Goal: Information Seeking & Learning: Learn about a topic

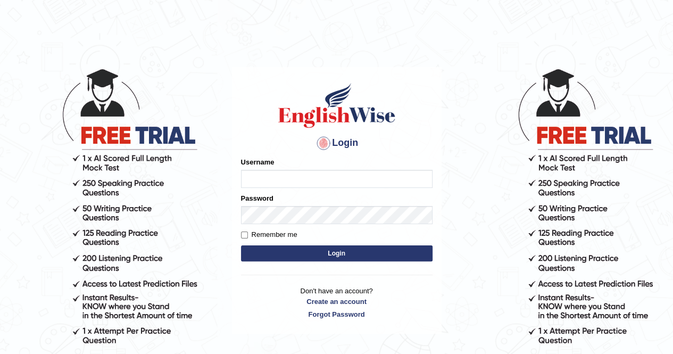
type input "Cjepkoech"
click at [302, 250] on button "Login" at bounding box center [336, 253] width 191 height 16
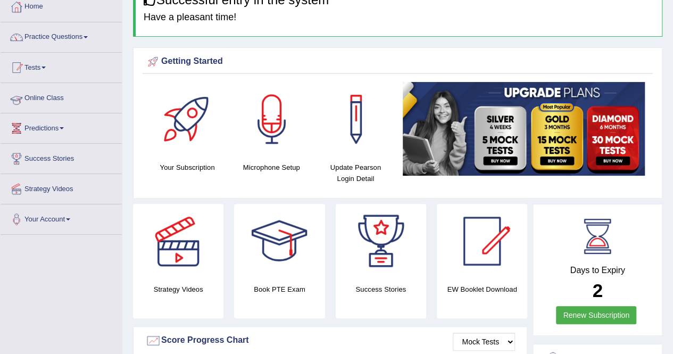
scroll to position [48, 0]
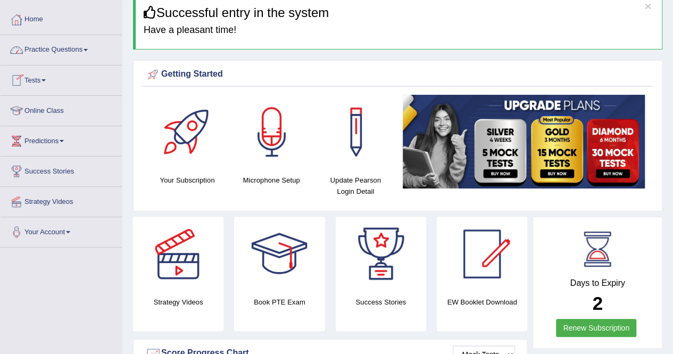
click at [38, 110] on link "Online Class" at bounding box center [61, 109] width 121 height 27
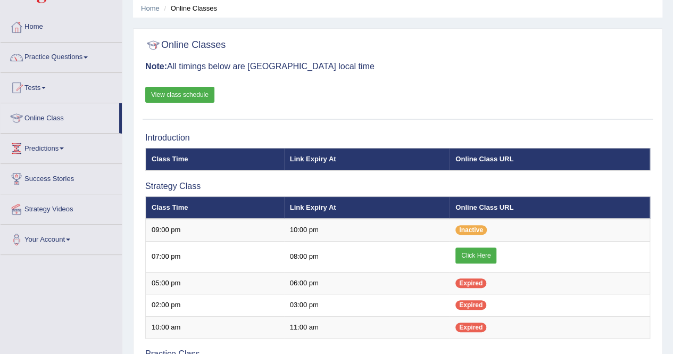
scroll to position [56, 0]
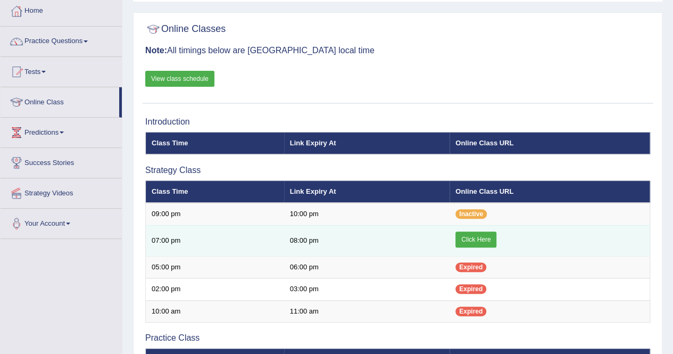
click at [465, 240] on link "Click Here" at bounding box center [475, 239] width 41 height 16
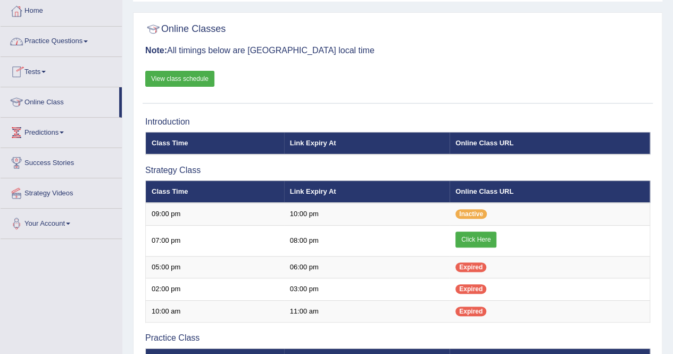
click at [86, 39] on link "Practice Questions" at bounding box center [61, 40] width 121 height 27
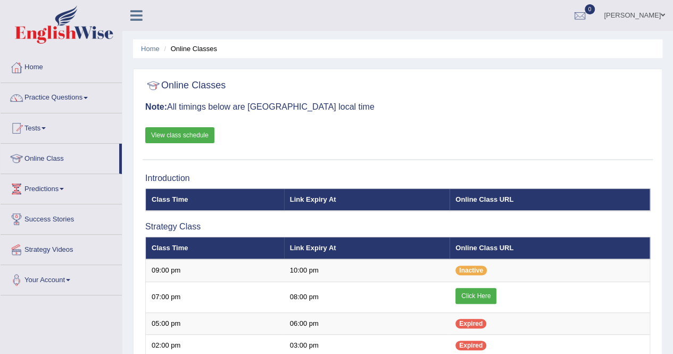
click at [86, 97] on link "Practice Questions" at bounding box center [61, 96] width 121 height 27
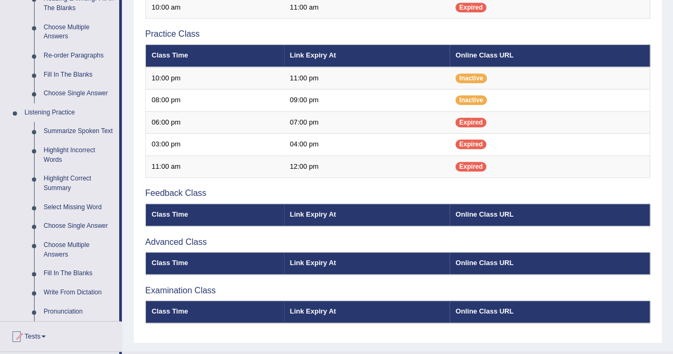
scroll to position [361, 0]
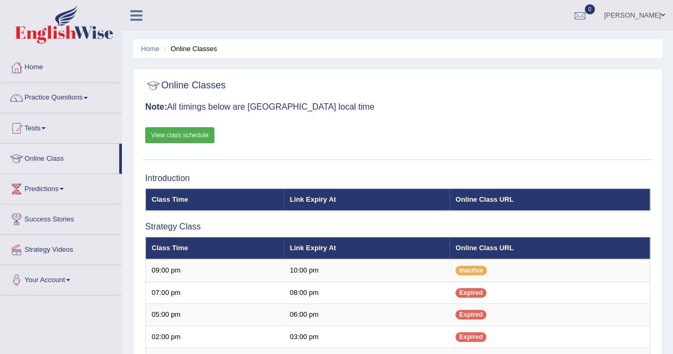
click at [88, 97] on span at bounding box center [85, 98] width 4 height 2
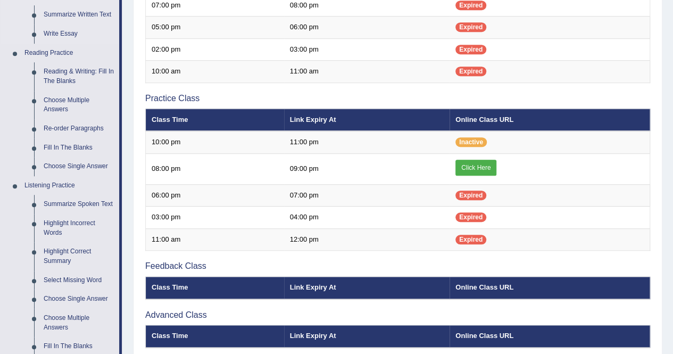
scroll to position [288, 0]
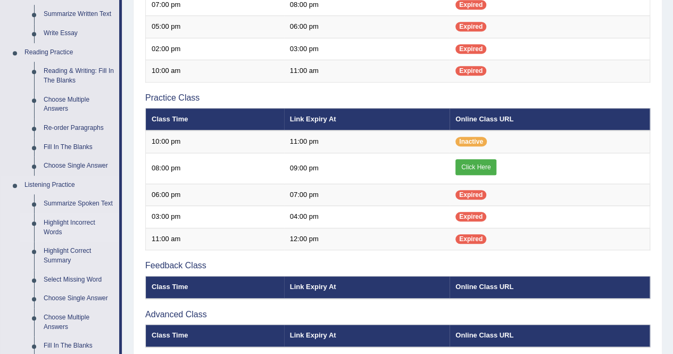
click at [65, 221] on link "Highlight Incorrect Words" at bounding box center [79, 227] width 80 height 28
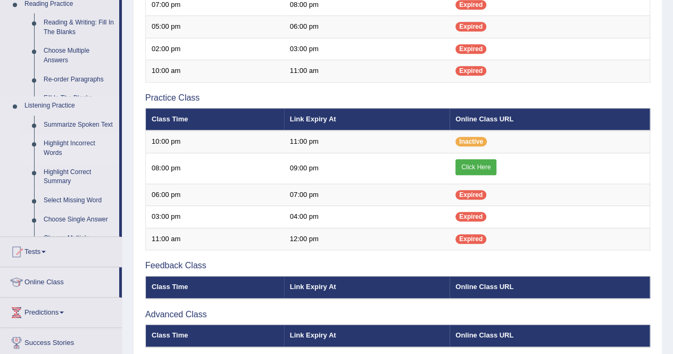
scroll to position [125, 0]
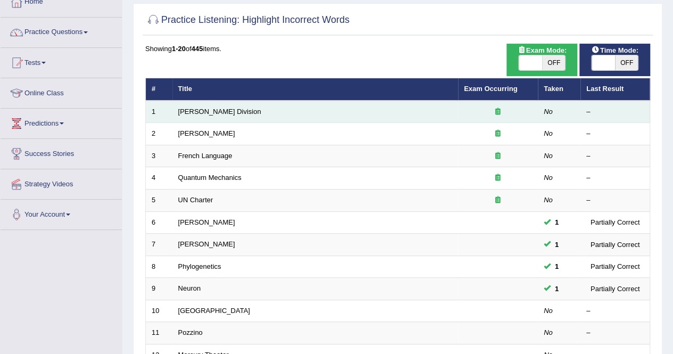
scroll to position [65, 0]
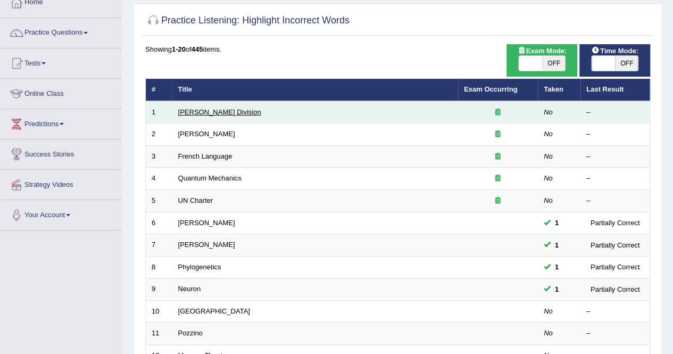
click at [190, 114] on link "Ward Division" at bounding box center [219, 112] width 83 height 8
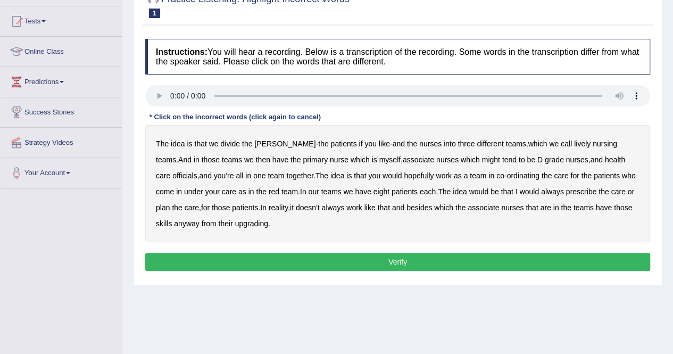
scroll to position [112, 0]
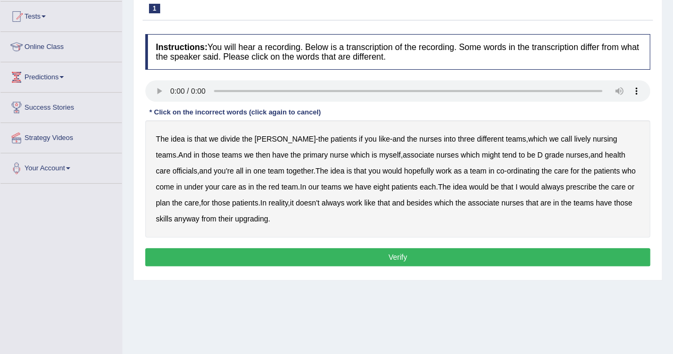
click at [601, 152] on div "The idea is that we divide the ward - the patients if you like - and the nurses…" at bounding box center [397, 178] width 505 height 117
click at [197, 166] on b "officials" at bounding box center [184, 170] width 24 height 9
click at [467, 203] on b "associate" at bounding box center [482, 202] width 31 height 9
click at [235, 217] on b "upgrading" at bounding box center [251, 218] width 33 height 9
click at [330, 258] on button "Verify" at bounding box center [397, 257] width 505 height 18
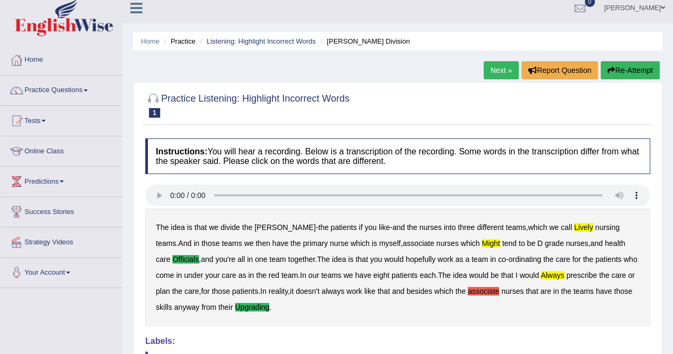
scroll to position [0, 0]
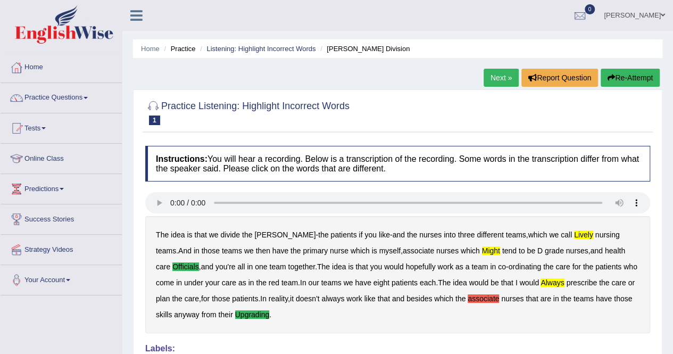
click at [502, 73] on link "Next »" at bounding box center [500, 78] width 35 height 18
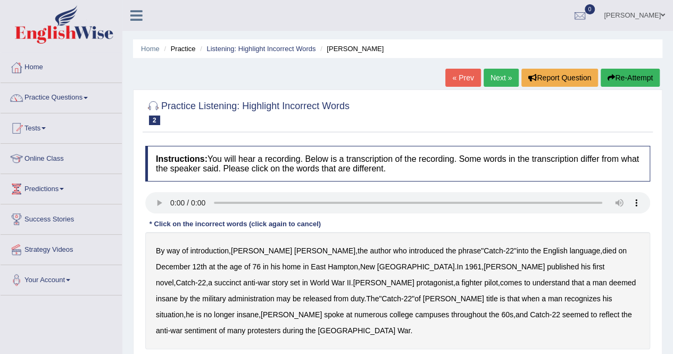
click at [241, 278] on b "succinct" at bounding box center [227, 282] width 27 height 9
click at [274, 294] on b "administration" at bounding box center [251, 298] width 46 height 9
click at [183, 310] on b "situation" at bounding box center [170, 314] width 28 height 9
click at [599, 314] on b "reflect" at bounding box center [609, 314] width 20 height 9
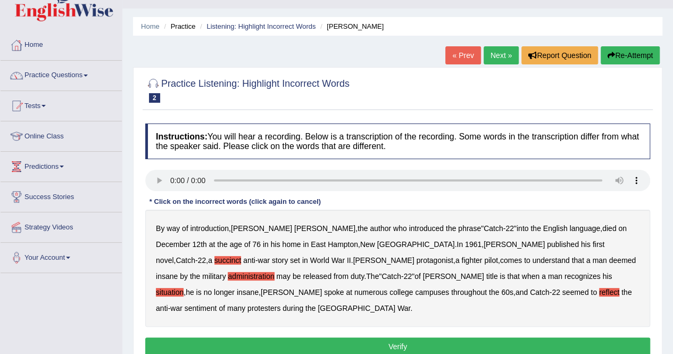
scroll to position [29, 0]
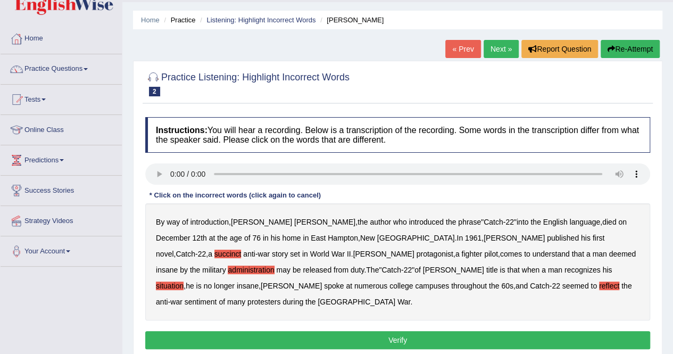
click at [414, 331] on button "Verify" at bounding box center [397, 340] width 505 height 18
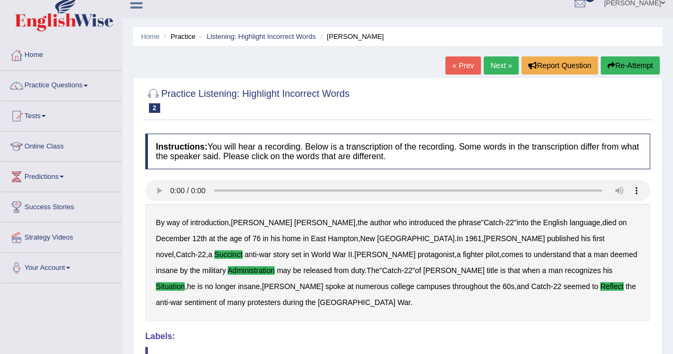
scroll to position [0, 0]
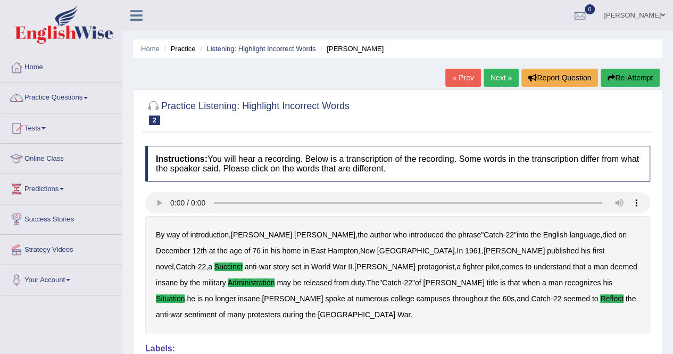
click at [494, 77] on link "Next »" at bounding box center [500, 78] width 35 height 18
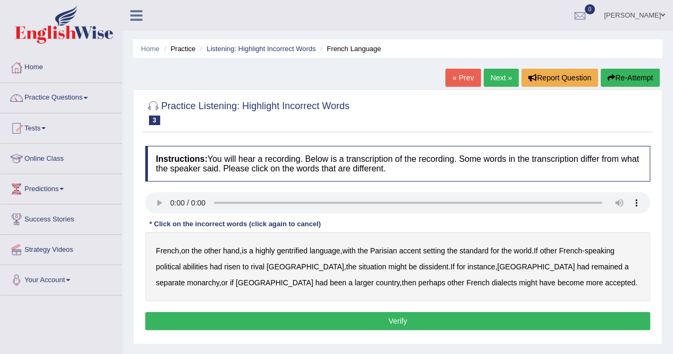
click at [294, 247] on b "gentrified" at bounding box center [292, 250] width 31 height 9
click at [198, 266] on b "abilities" at bounding box center [195, 266] width 25 height 9
click at [219, 278] on b "monarchy" at bounding box center [203, 282] width 32 height 9
click at [410, 319] on button "Verify" at bounding box center [397, 321] width 505 height 18
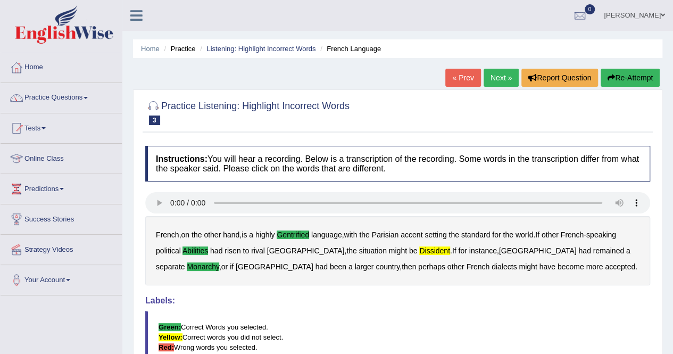
click at [490, 74] on link "Next »" at bounding box center [500, 78] width 35 height 18
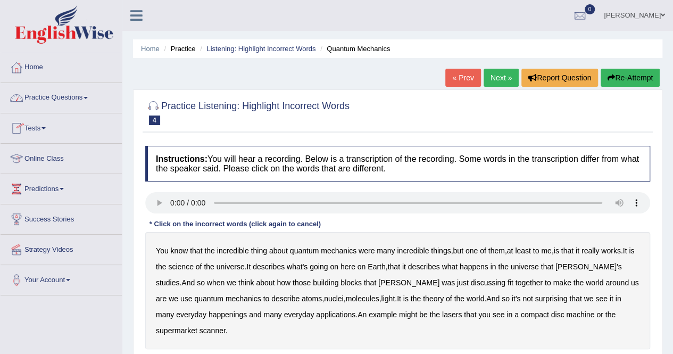
click at [90, 98] on link "Practice Questions" at bounding box center [61, 96] width 121 height 27
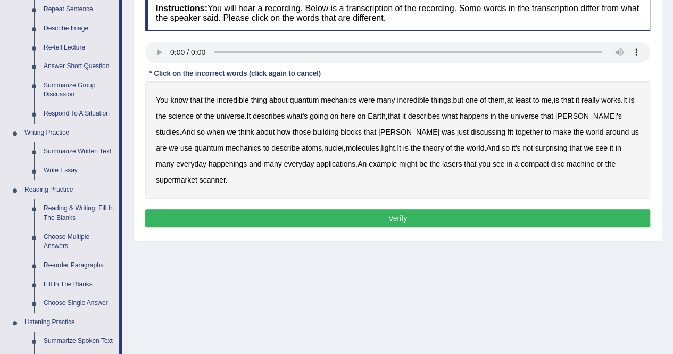
scroll to position [152, 0]
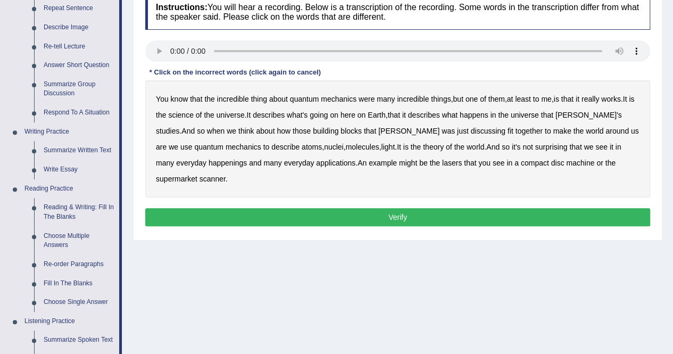
click at [185, 114] on b "science" at bounding box center [180, 115] width 25 height 9
click at [471, 129] on b "discussing" at bounding box center [488, 131] width 35 height 9
click at [208, 161] on b "happenings" at bounding box center [227, 162] width 38 height 9
click at [566, 161] on b "machine" at bounding box center [580, 162] width 28 height 9
click at [428, 208] on div "Instructions: You will hear a recording. Below is a transcription of the record…" at bounding box center [398, 112] width 510 height 246
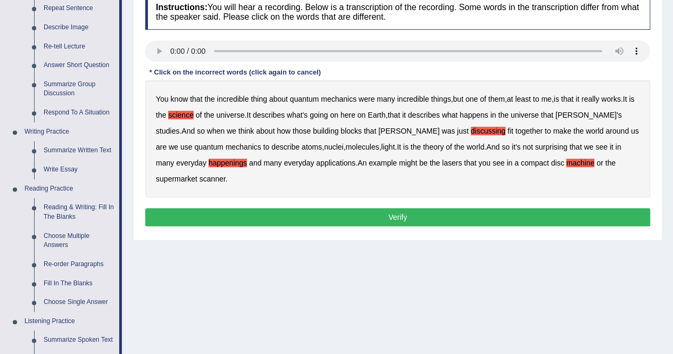
click at [421, 208] on button "Verify" at bounding box center [397, 217] width 505 height 18
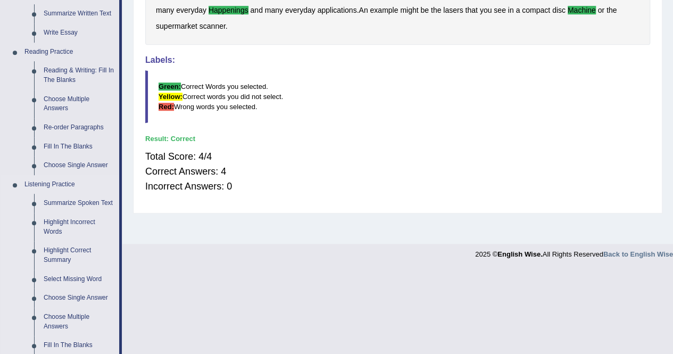
scroll to position [289, 0]
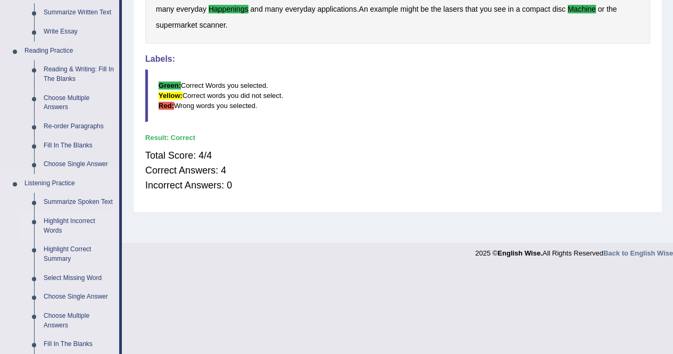
click at [67, 220] on link "Highlight Incorrect Words" at bounding box center [79, 226] width 80 height 28
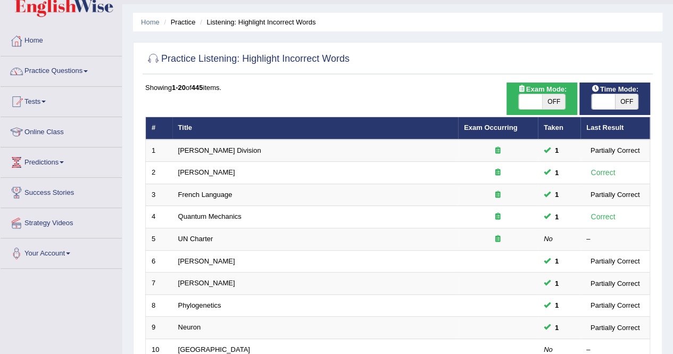
scroll to position [29, 0]
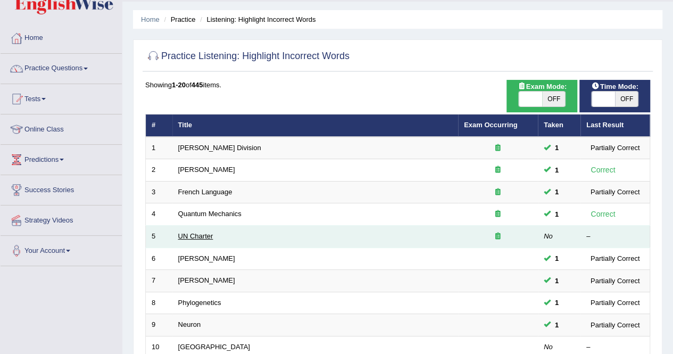
click at [203, 232] on link "UN Charter" at bounding box center [195, 236] width 35 height 8
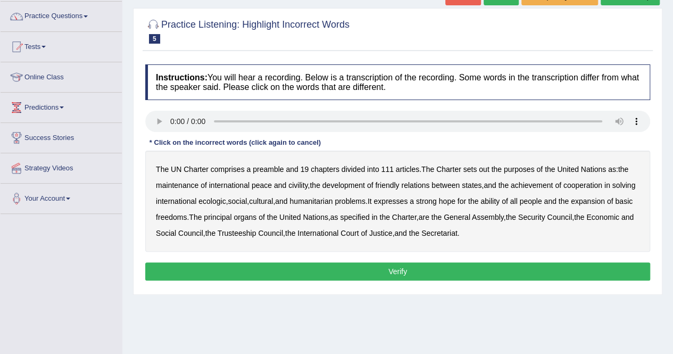
scroll to position [83, 0]
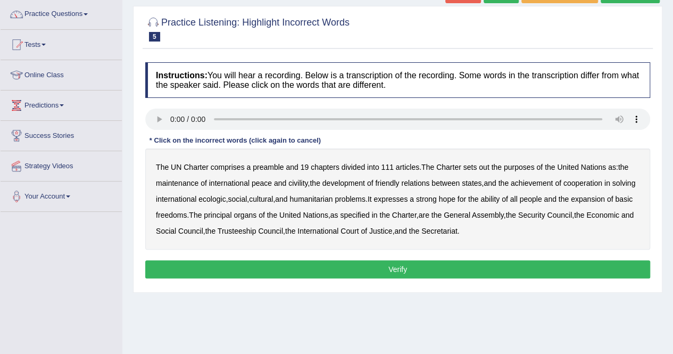
click at [488, 168] on b "out" at bounding box center [484, 167] width 10 height 9
click at [299, 182] on b "civility" at bounding box center [297, 183] width 19 height 9
click at [225, 197] on b "ecologic" at bounding box center [211, 199] width 27 height 9
click at [499, 197] on b "ability" at bounding box center [489, 199] width 19 height 9
click at [461, 266] on button "Verify" at bounding box center [397, 269] width 505 height 18
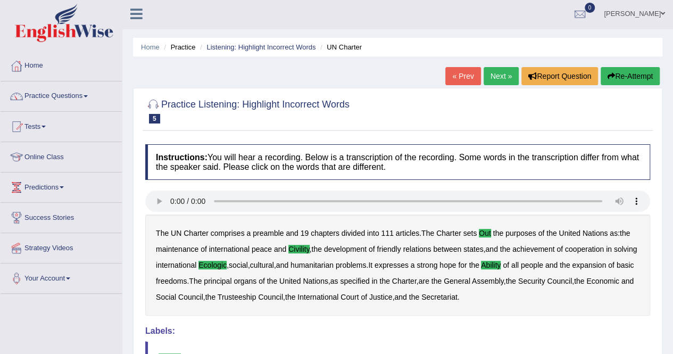
scroll to position [0, 0]
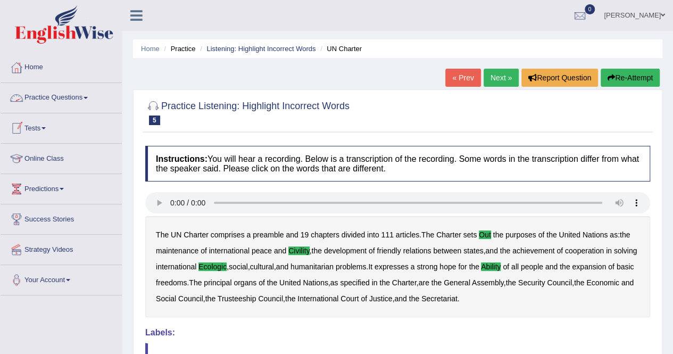
click at [84, 98] on link "Practice Questions" at bounding box center [61, 96] width 121 height 27
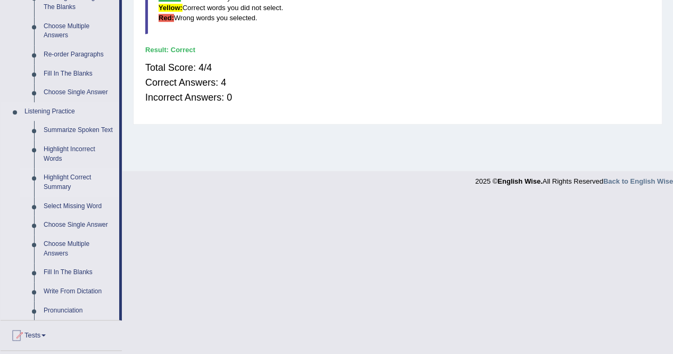
scroll to position [362, 0]
click at [81, 289] on link "Write From Dictation" at bounding box center [79, 290] width 80 height 19
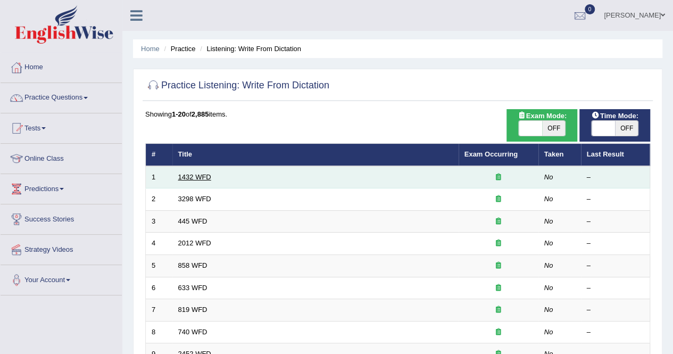
click at [202, 175] on link "1432 WFD" at bounding box center [194, 177] width 33 height 8
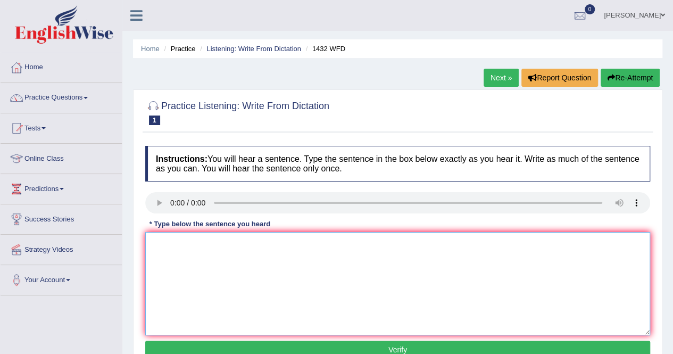
click at [183, 262] on textarea at bounding box center [397, 283] width 505 height 103
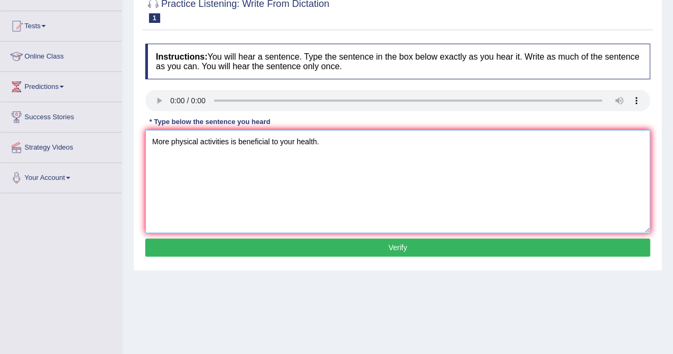
scroll to position [103, 0]
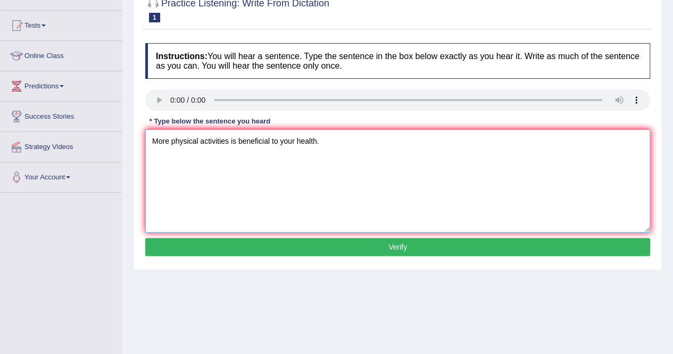
click at [229, 139] on textarea "More physical activities is beneficial to your health." at bounding box center [397, 180] width 505 height 103
type textarea "More physical activity is beneficial to your health."
click at [250, 246] on button "Verify" at bounding box center [397, 247] width 505 height 18
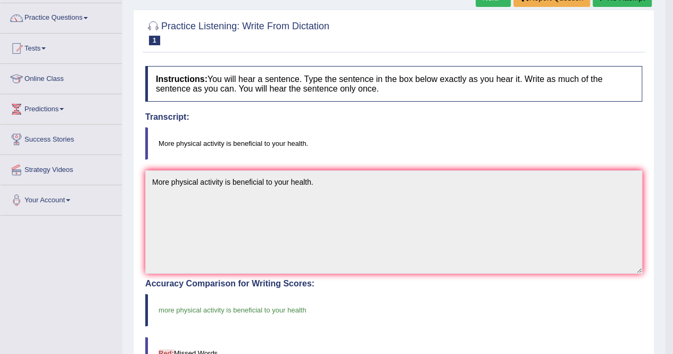
scroll to position [0, 0]
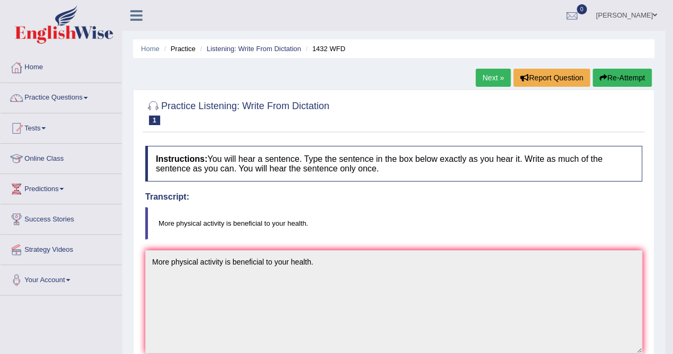
click at [489, 76] on link "Next »" at bounding box center [492, 78] width 35 height 18
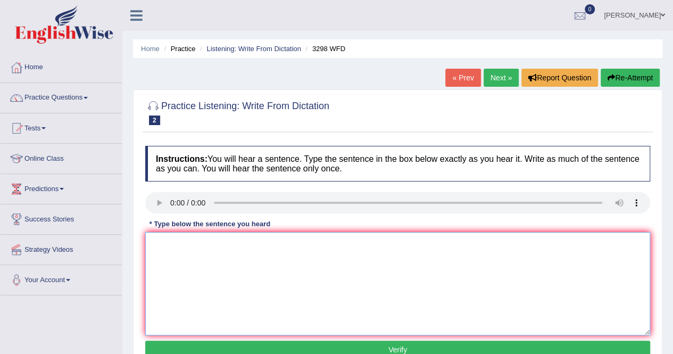
click at [166, 243] on textarea at bounding box center [397, 283] width 505 height 103
click at [230, 246] on textarea "Animal beheviour" at bounding box center [397, 283] width 505 height 103
click at [295, 243] on textarea "Animal beheviour seems to cointain distinct" at bounding box center [397, 283] width 505 height 103
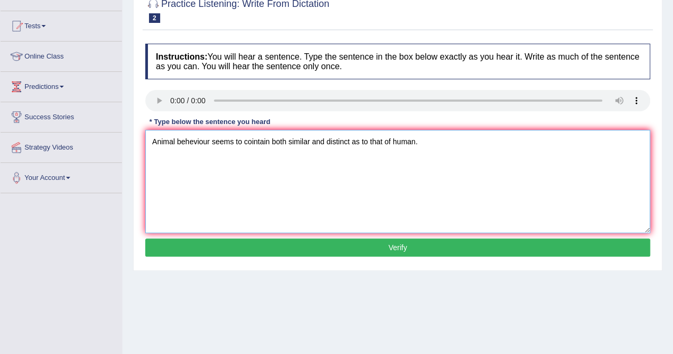
scroll to position [104, 0]
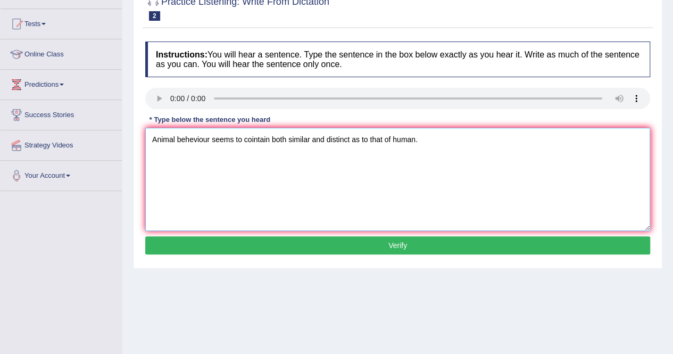
type textarea "Animal beheviour seems to cointain both similar and distinct as to that of huma…"
click at [399, 245] on button "Verify" at bounding box center [397, 245] width 505 height 18
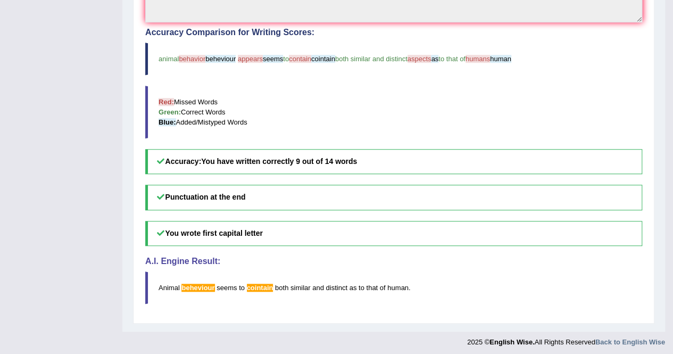
scroll to position [0, 0]
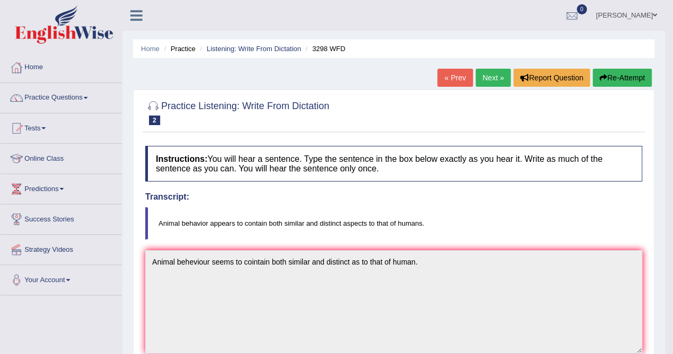
click at [488, 71] on link "Next »" at bounding box center [492, 78] width 35 height 18
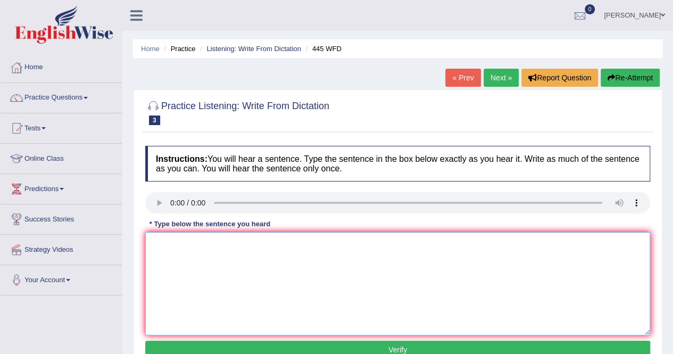
click at [167, 252] on textarea at bounding box center [397, 283] width 505 height 103
click at [202, 240] on textarea "The American" at bounding box center [397, 283] width 505 height 103
click at [206, 244] on textarea "The American austronomous" at bounding box center [397, 283] width 505 height 103
click at [252, 242] on textarea "The American astronomous" at bounding box center [397, 283] width 505 height 103
click at [249, 242] on textarea "The American astronomous" at bounding box center [397, 283] width 505 height 103
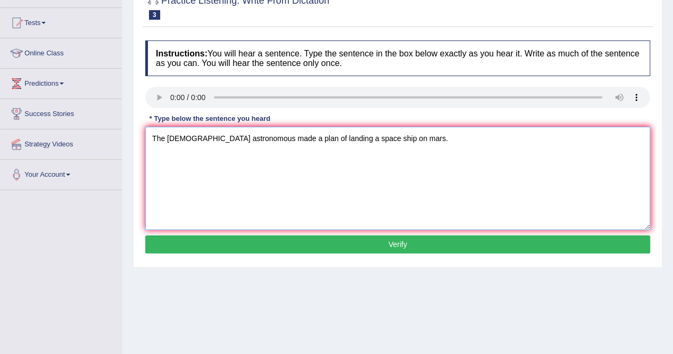
scroll to position [106, 0]
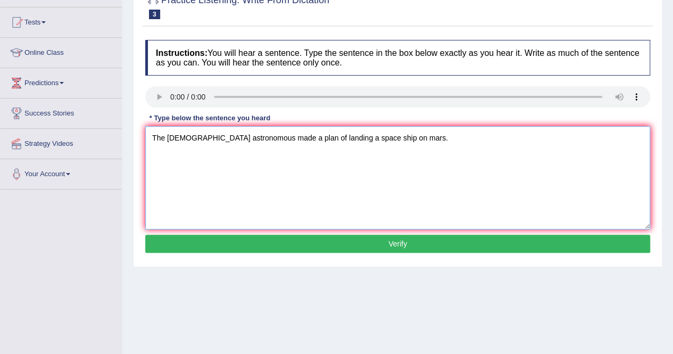
type textarea "The American astronomous made a plan of landing a space ship on mars."
click at [262, 239] on button "Verify" at bounding box center [397, 244] width 505 height 18
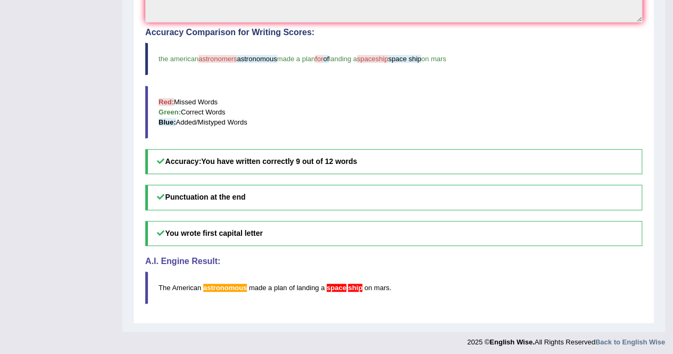
scroll to position [0, 0]
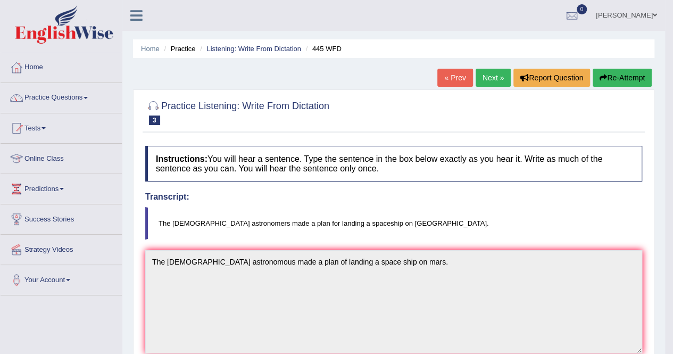
click at [482, 78] on link "Next »" at bounding box center [492, 78] width 35 height 18
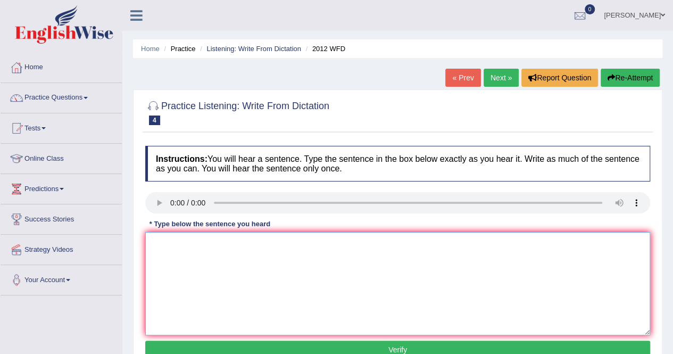
click at [177, 248] on textarea at bounding box center [397, 283] width 505 height 103
click at [227, 236] on textarea "there wa a great deal" at bounding box center [397, 283] width 505 height 103
click at [153, 240] on textarea "there wa a great deal of debate on these topic" at bounding box center [397, 283] width 505 height 103
click at [307, 243] on textarea "There wa a great deal of debate on these topic" at bounding box center [397, 283] width 505 height 103
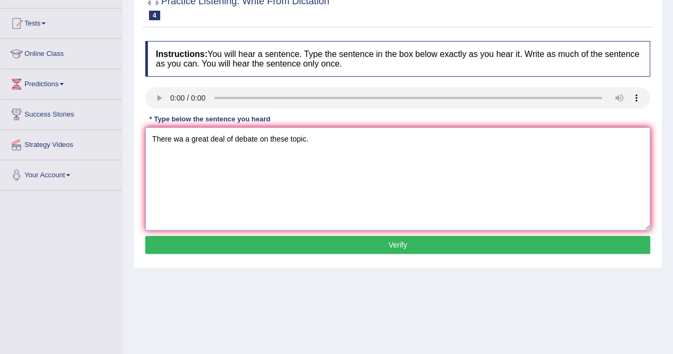
scroll to position [106, 0]
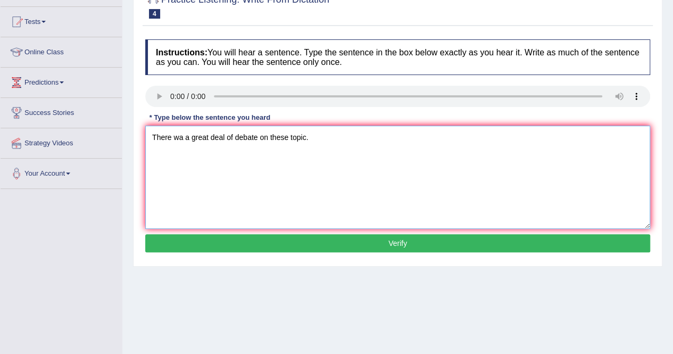
type textarea "There wa a great deal of debate on these topic."
click at [349, 244] on button "Verify" at bounding box center [397, 243] width 505 height 18
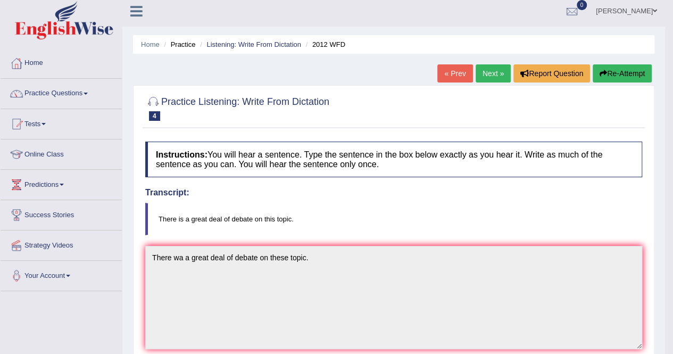
scroll to position [0, 0]
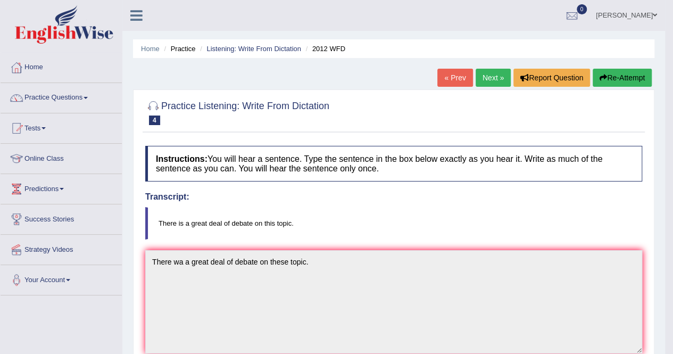
click at [491, 78] on link "Next »" at bounding box center [492, 78] width 35 height 18
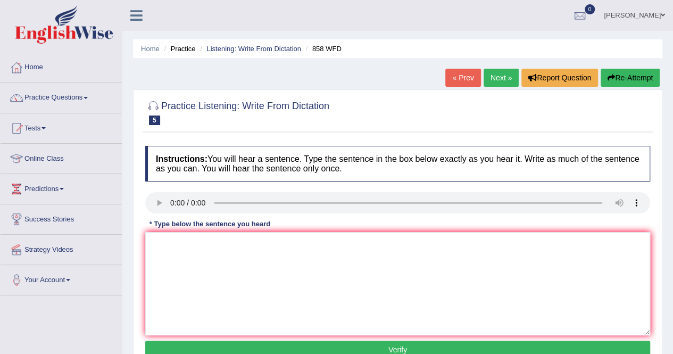
click at [9, 98] on div at bounding box center [17, 98] width 16 height 16
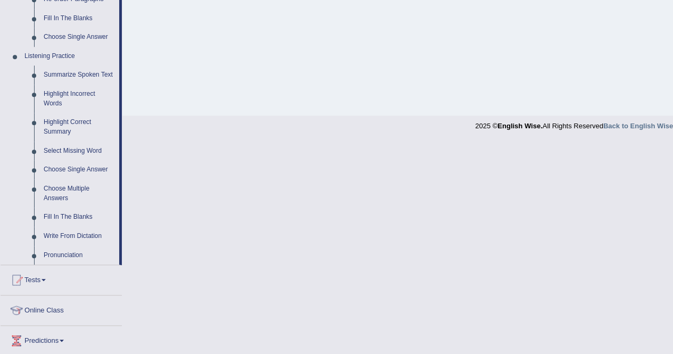
scroll to position [416, 0]
click at [98, 152] on link "Select Missing Word" at bounding box center [79, 151] width 80 height 19
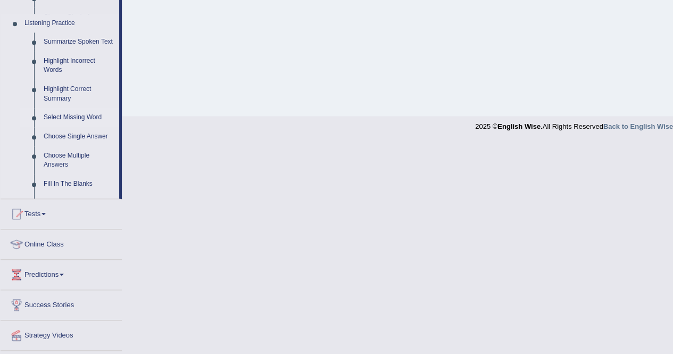
scroll to position [204, 0]
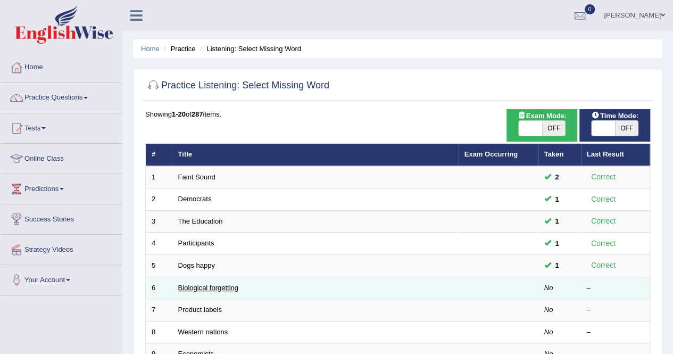
click at [231, 284] on link "Biological forgetting" at bounding box center [208, 287] width 60 height 8
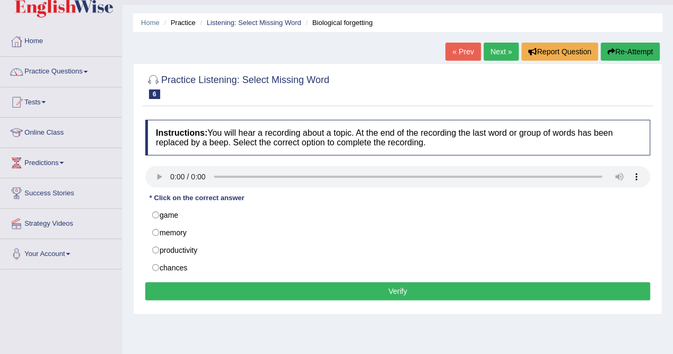
scroll to position [27, 0]
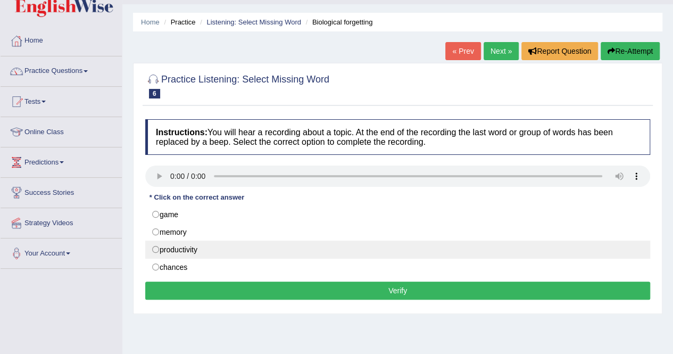
click at [196, 250] on label "productivity" at bounding box center [397, 249] width 505 height 18
radio input "true"
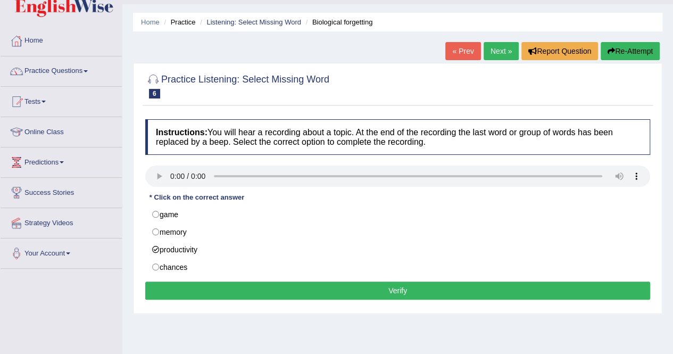
click at [265, 291] on button "Verify" at bounding box center [397, 290] width 505 height 18
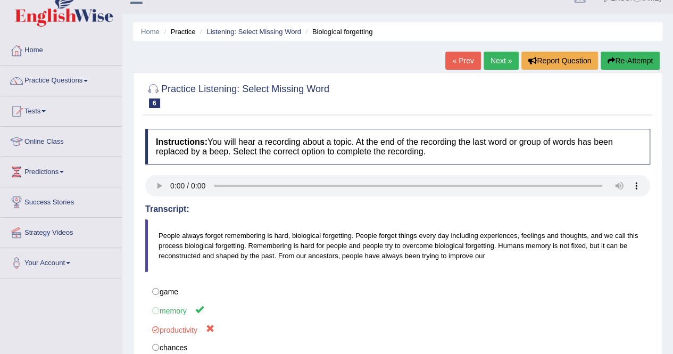
scroll to position [0, 0]
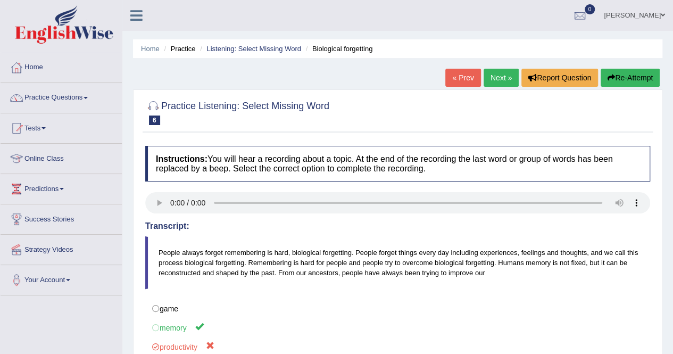
click at [498, 79] on link "Next »" at bounding box center [500, 78] width 35 height 18
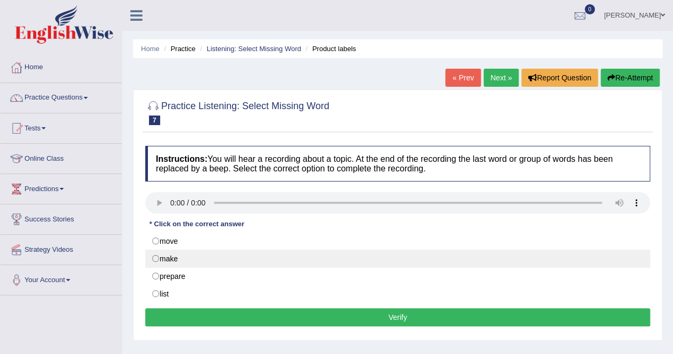
click at [186, 255] on label "make" at bounding box center [397, 258] width 505 height 18
radio input "true"
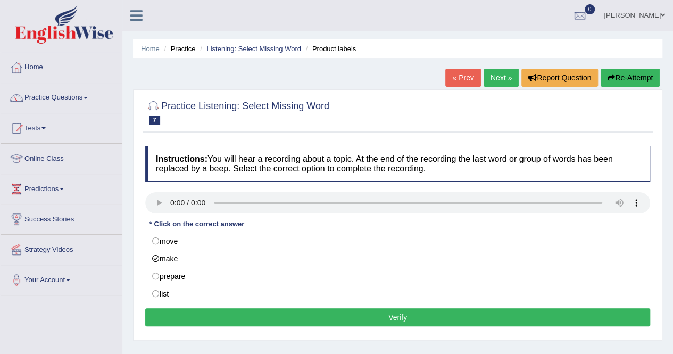
click at [234, 310] on button "Verify" at bounding box center [397, 317] width 505 height 18
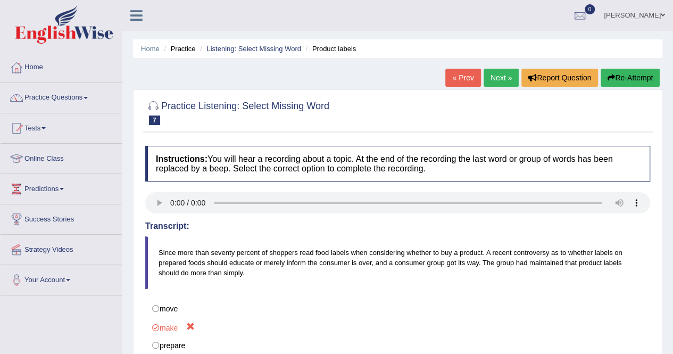
click at [497, 79] on link "Next »" at bounding box center [500, 78] width 35 height 18
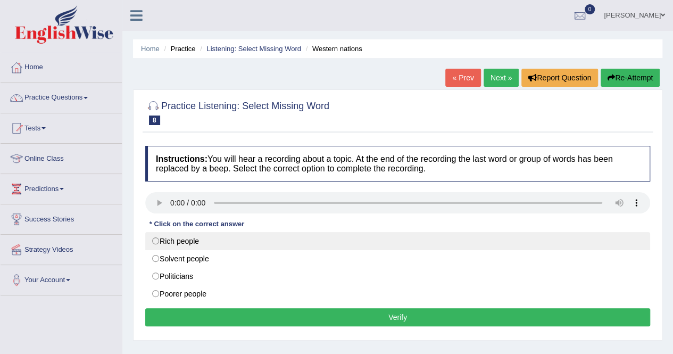
click at [194, 236] on label "Rich people" at bounding box center [397, 241] width 505 height 18
radio input "true"
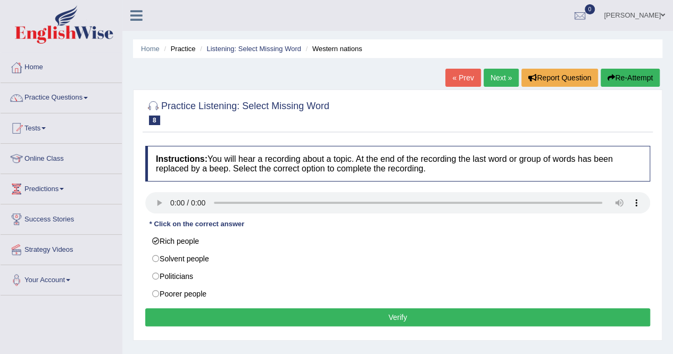
click at [228, 308] on button "Verify" at bounding box center [397, 317] width 505 height 18
